Goal: Navigation & Orientation: Go to known website

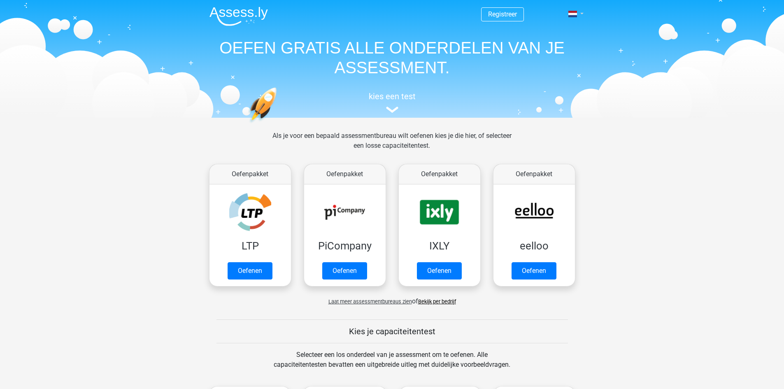
click at [582, 12] on link at bounding box center [573, 14] width 16 height 10
click at [559, 43] on link "English" at bounding box center [552, 46] width 57 height 13
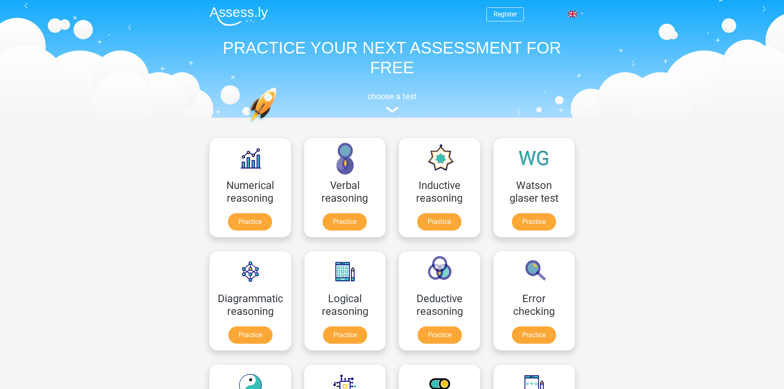
click at [579, 14] on link at bounding box center [573, 14] width 16 height 10
click at [564, 33] on link "Nederlands" at bounding box center [552, 32] width 57 height 13
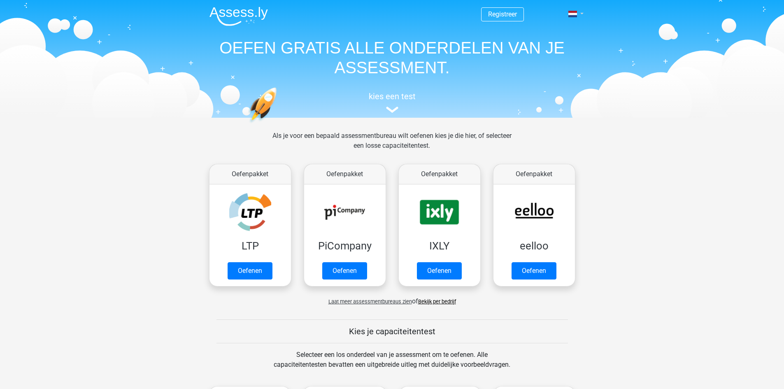
click at [580, 14] on link at bounding box center [573, 14] width 16 height 10
click at [557, 43] on link "English" at bounding box center [552, 46] width 57 height 13
